Goal: Check status: Check status

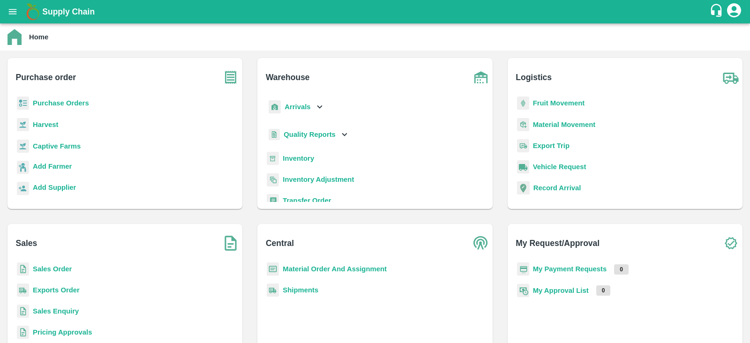
click at [57, 266] on b "Sales Order" at bounding box center [52, 268] width 39 height 7
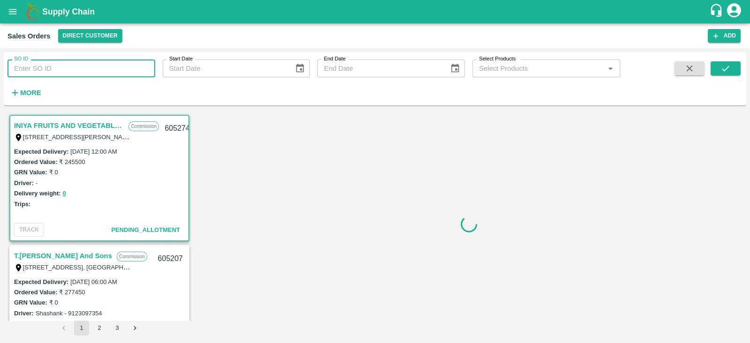
click at [81, 76] on input "SO ID" at bounding box center [81, 69] width 148 height 18
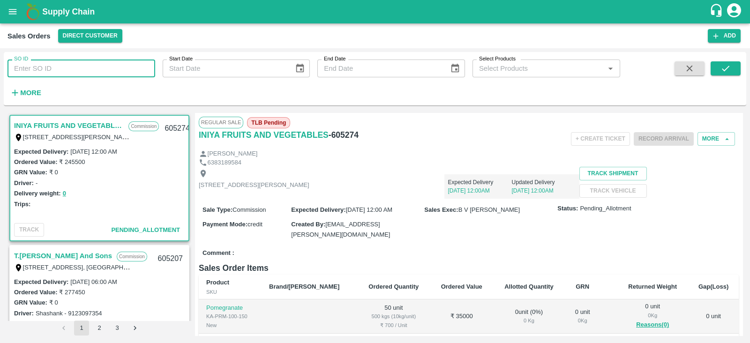
paste input "603857"
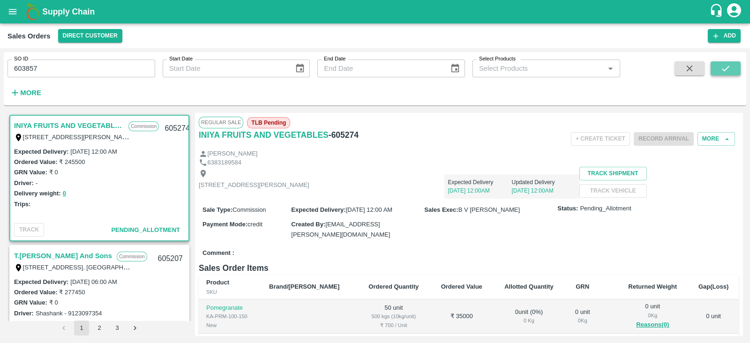
click at [723, 63] on icon "submit" at bounding box center [725, 68] width 10 height 10
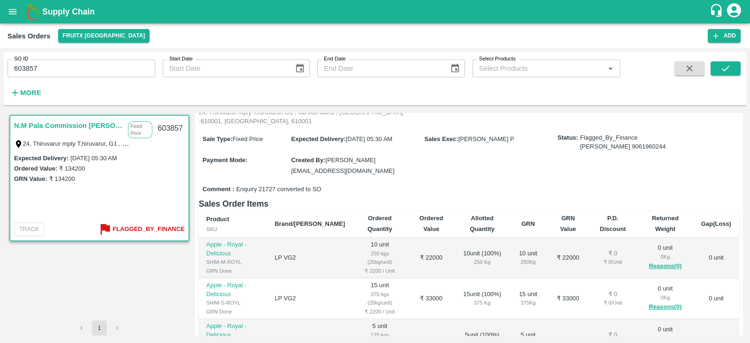
click at [427, 141] on div "Sale Type : Fixed Price Expected Delivery : [DATE] 05:30 AM Sales Exec : [PERSO…" at bounding box center [469, 154] width 540 height 53
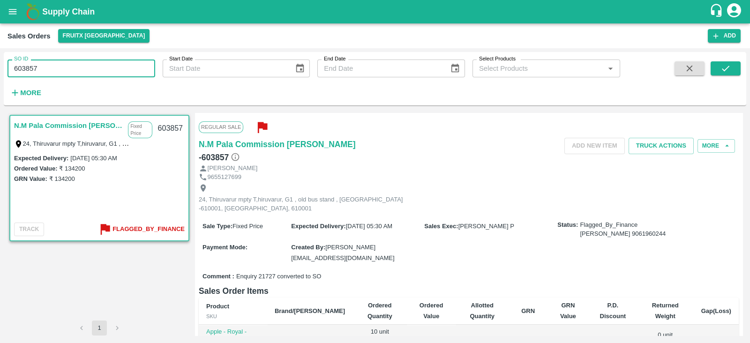
click at [65, 66] on input "603857" at bounding box center [81, 69] width 148 height 18
paste input "text"
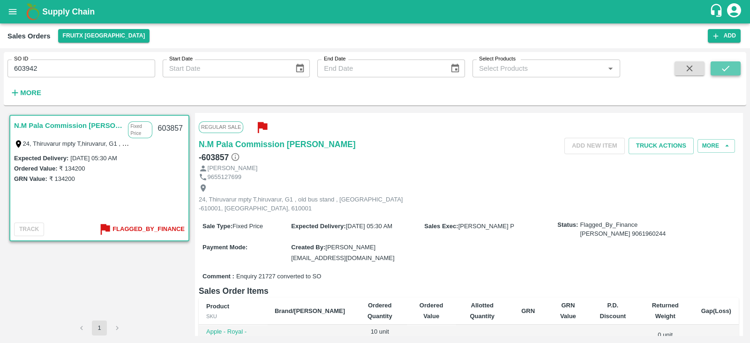
click at [721, 67] on icon "submit" at bounding box center [725, 68] width 10 height 10
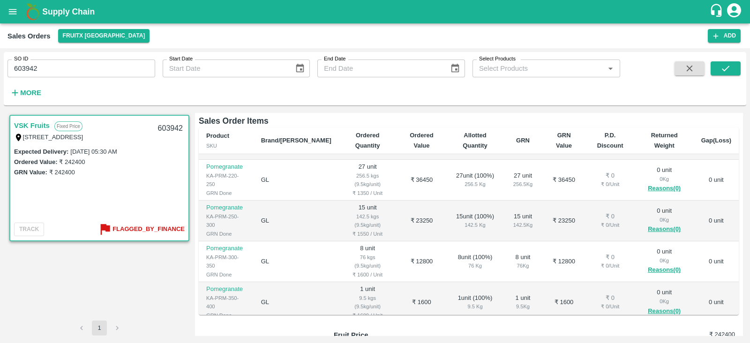
scroll to position [341, 0]
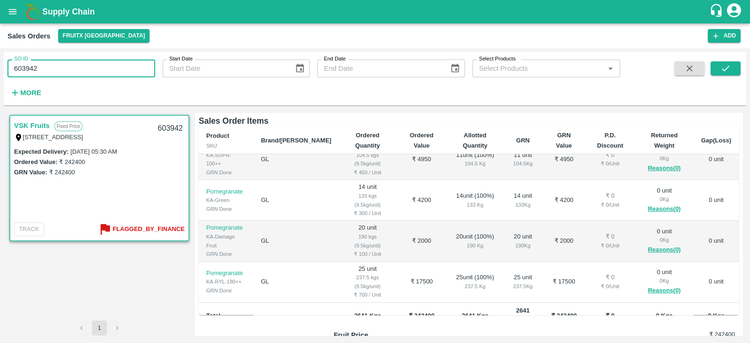
click at [56, 67] on input "603942" at bounding box center [81, 69] width 148 height 18
paste input "text"
click at [717, 66] on button "submit" at bounding box center [725, 68] width 30 height 14
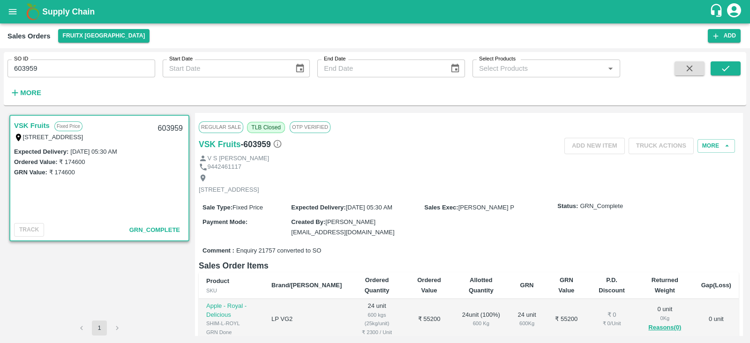
click at [504, 123] on div "Regular Sale TLB Closed OTP VERIFIED" at bounding box center [469, 127] width 540 height 21
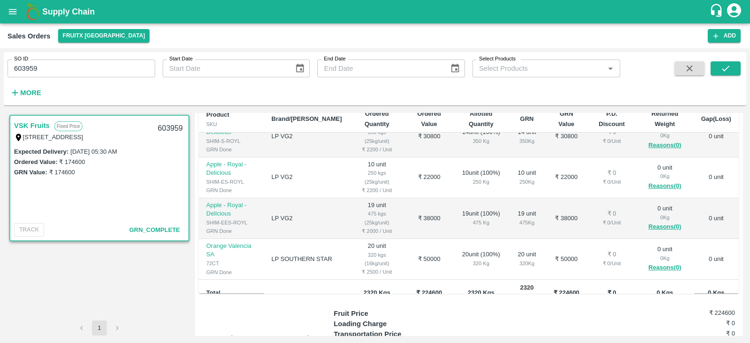
scroll to position [110, 0]
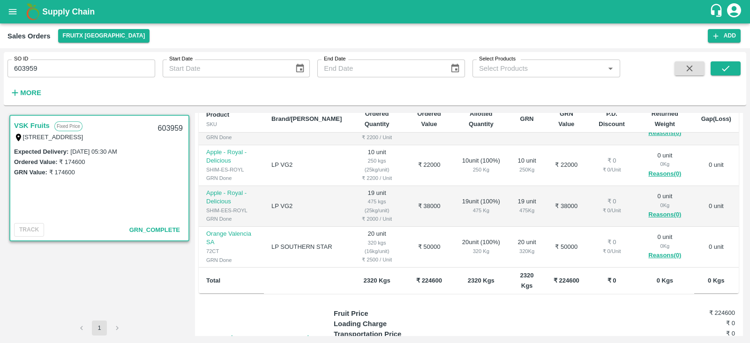
click at [567, 313] on div "Fruit Price ₹ 224600" at bounding box center [534, 313] width 401 height 10
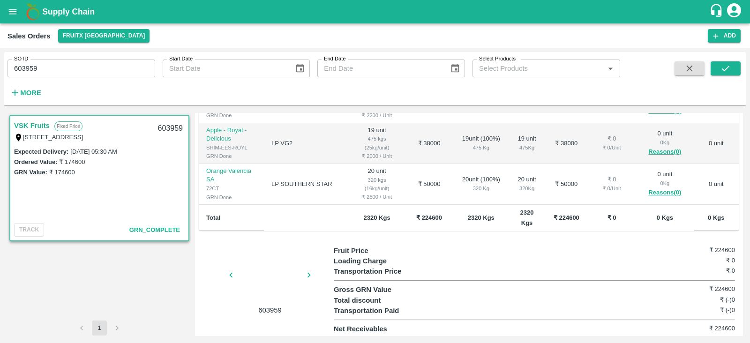
scroll to position [0, 0]
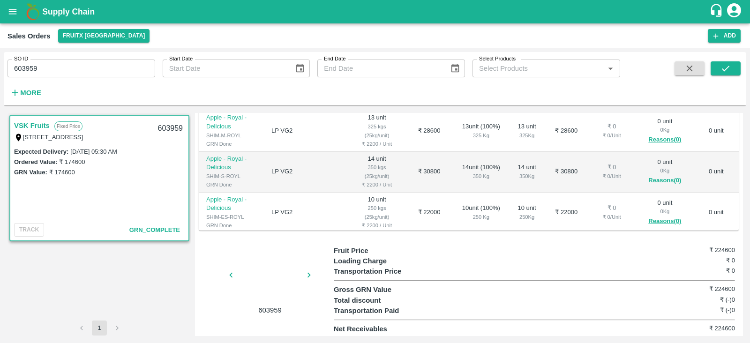
click at [576, 298] on div "Total discount ₹ (-)0" at bounding box center [534, 300] width 401 height 10
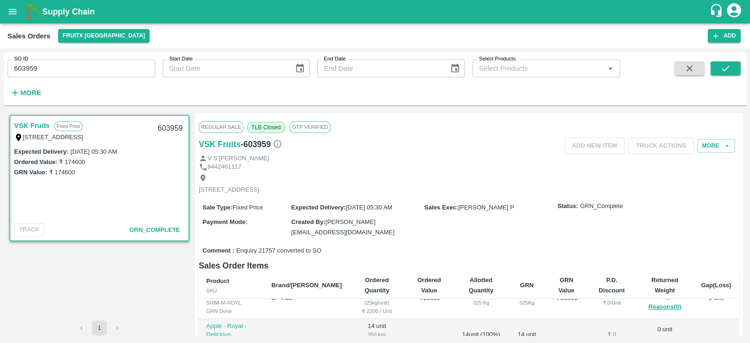
scroll to position [60, 0]
click at [548, 194] on div "[STREET_ADDRESS]" at bounding box center [469, 183] width 540 height 25
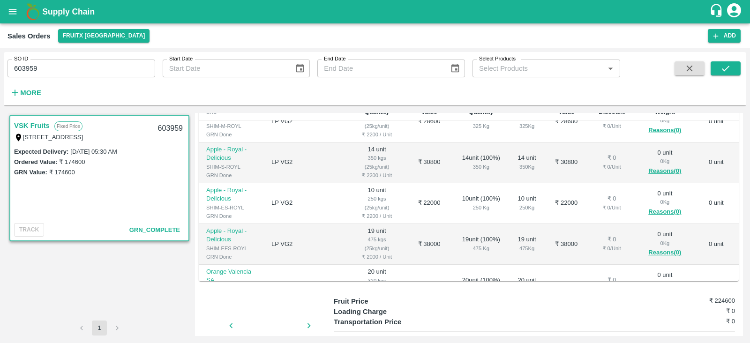
scroll to position [229, 0]
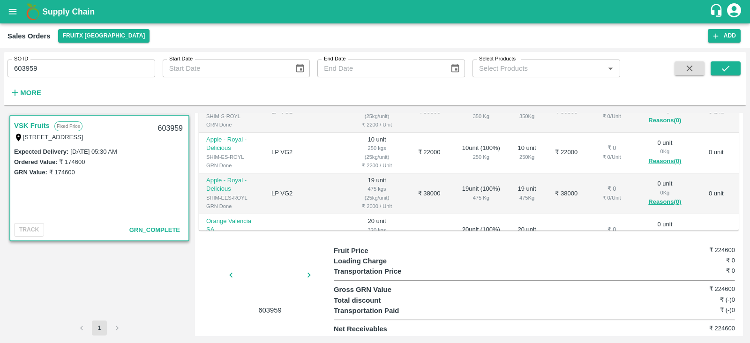
click at [584, 290] on div "Gross GRN Value ₹ 224600" at bounding box center [534, 289] width 401 height 10
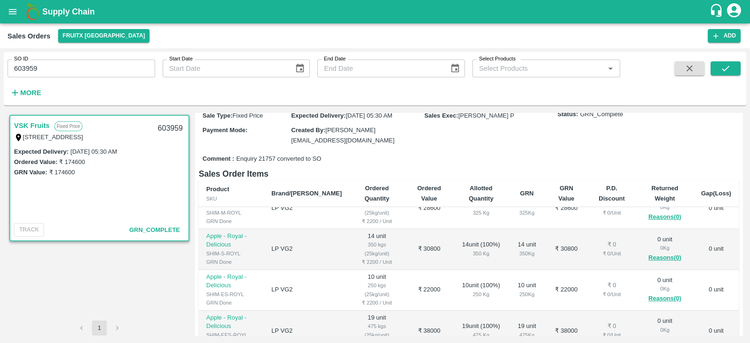
scroll to position [91, 0]
click at [540, 156] on div "Comment : Enquiry 21757 converted to SO" at bounding box center [469, 159] width 540 height 16
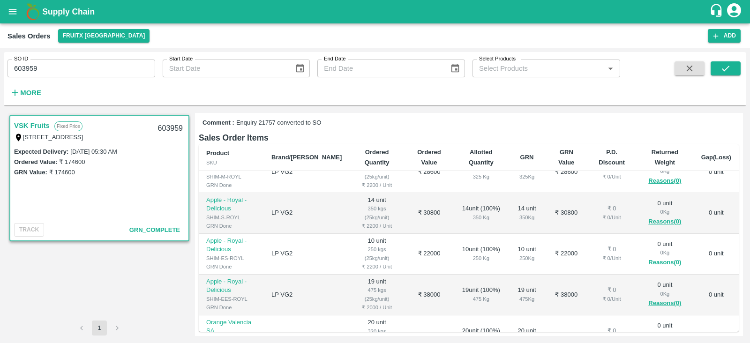
scroll to position [128, 0]
click at [40, 123] on link "VSK Fruits" at bounding box center [32, 125] width 36 height 12
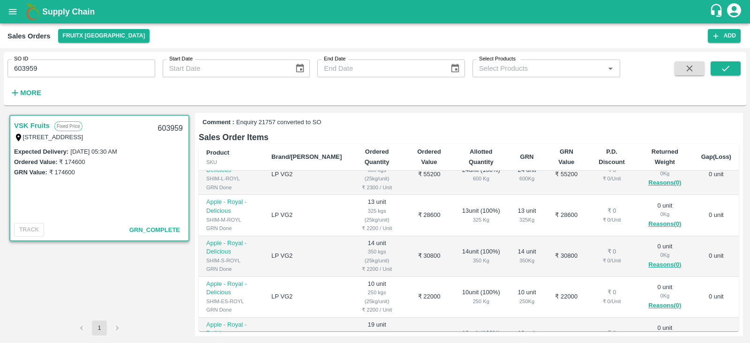
scroll to position [0, 0]
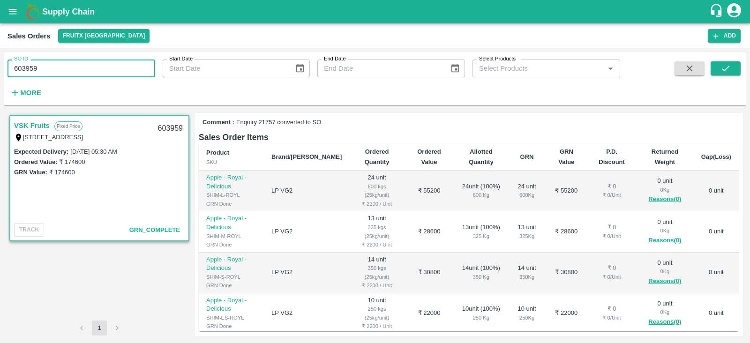
click at [40, 68] on input "603959" at bounding box center [81, 69] width 148 height 18
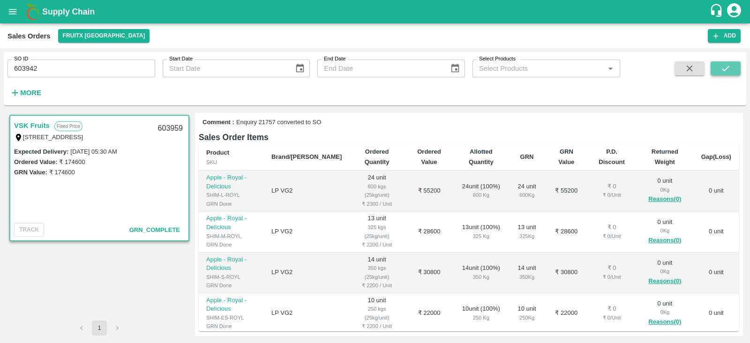
click at [721, 64] on icon "submit" at bounding box center [725, 68] width 10 height 10
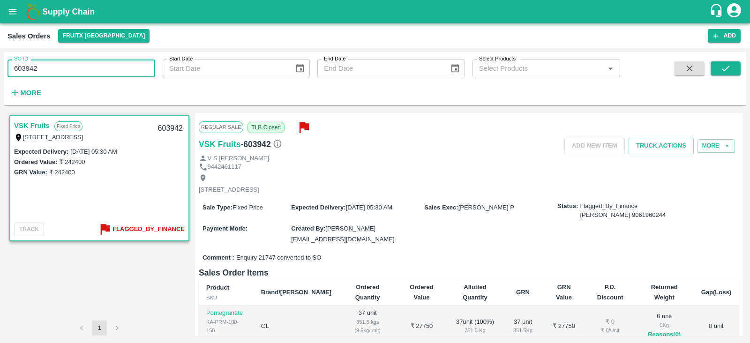
click at [58, 71] on input "603942" at bounding box center [81, 69] width 148 height 18
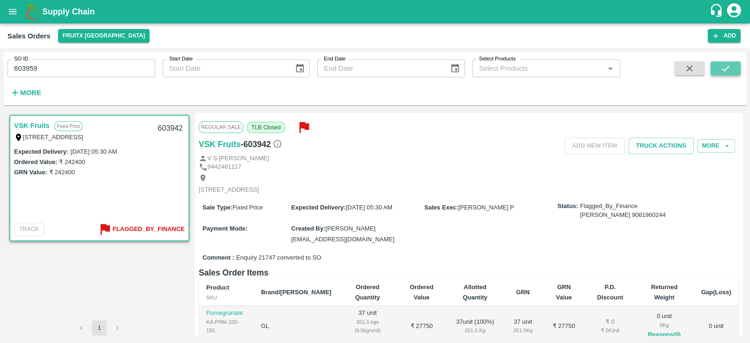
click at [732, 66] on button "submit" at bounding box center [725, 68] width 30 height 14
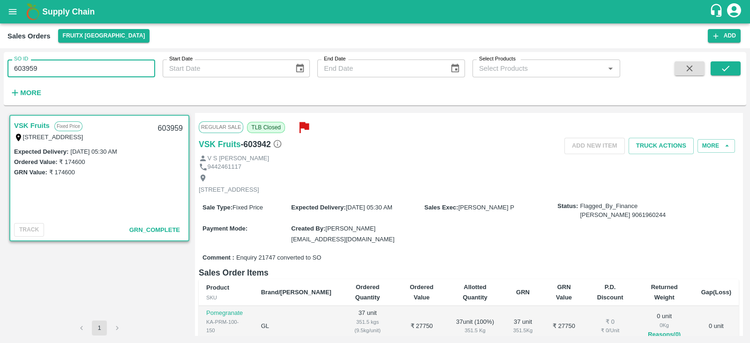
click at [69, 69] on input "603959" at bounding box center [81, 69] width 148 height 18
paste input "text"
type input "603857"
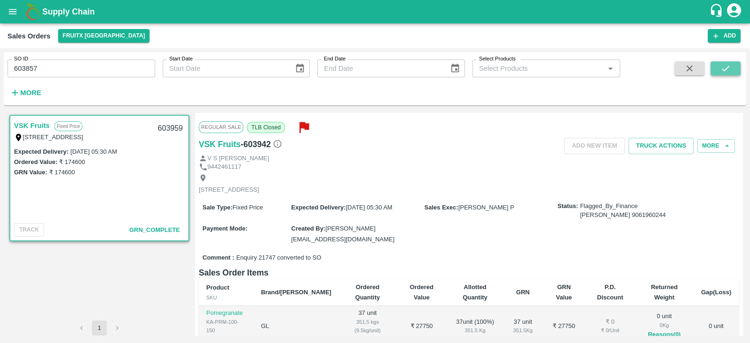
click at [726, 64] on icon "submit" at bounding box center [725, 68] width 10 height 10
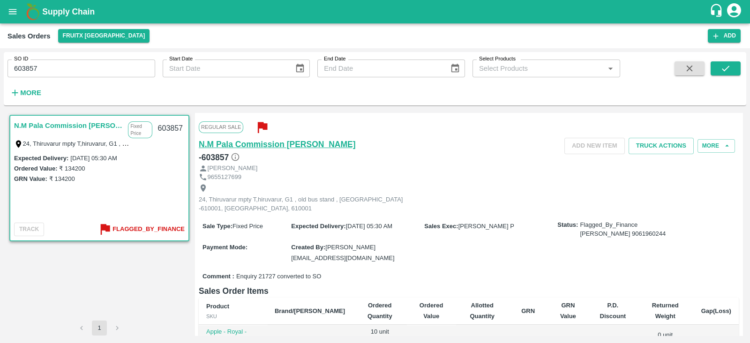
click at [263, 141] on h6 "N.M Pala Commission [PERSON_NAME]" at bounding box center [277, 144] width 157 height 13
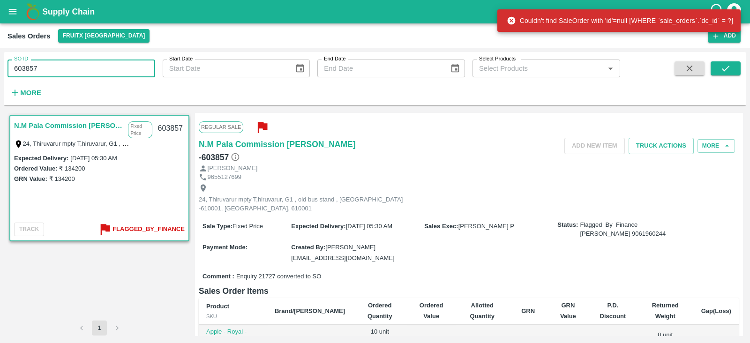
click at [67, 66] on input "603857" at bounding box center [81, 69] width 148 height 18
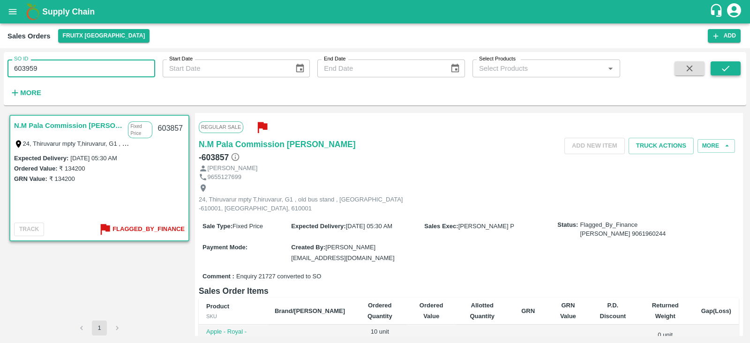
type input "603959"
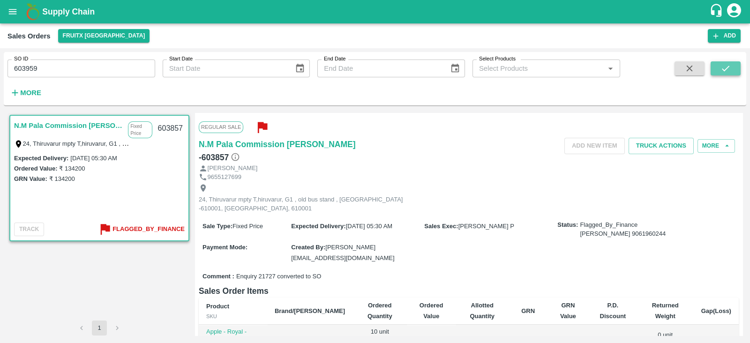
click at [720, 71] on icon "submit" at bounding box center [725, 68] width 10 height 10
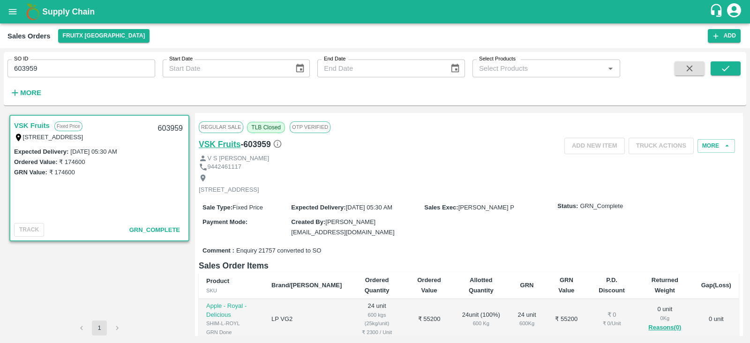
click at [222, 143] on h6 "VSK Fruits" at bounding box center [220, 144] width 42 height 13
